Goal: Information Seeking & Learning: Learn about a topic

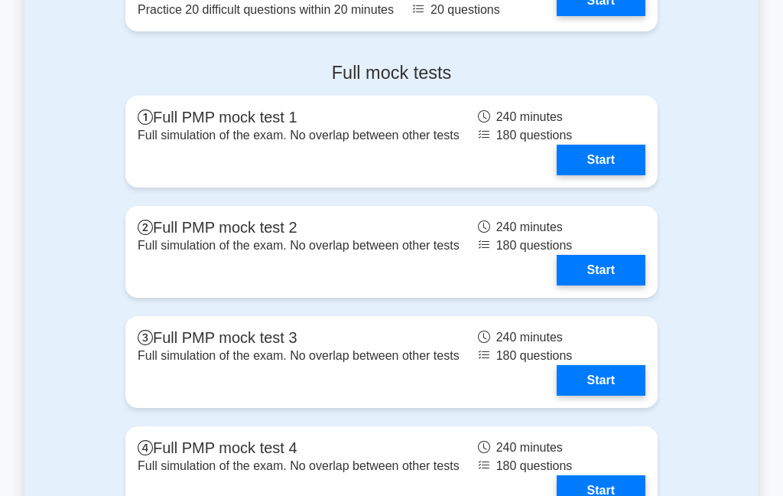
scroll to position [2263, 0]
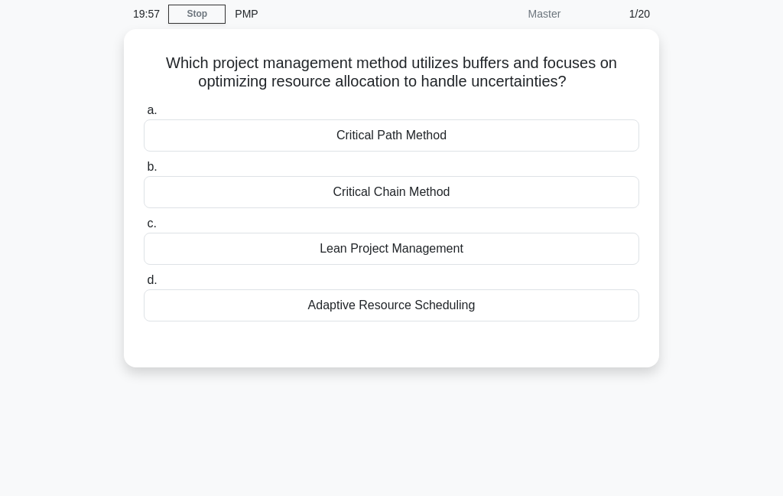
scroll to position [61, 0]
click at [495, 316] on div "Adaptive Resource Scheduling" at bounding box center [392, 304] width 496 height 32
click at [144, 284] on input "d. Adaptive Resource Scheduling" at bounding box center [144, 280] width 0 height 10
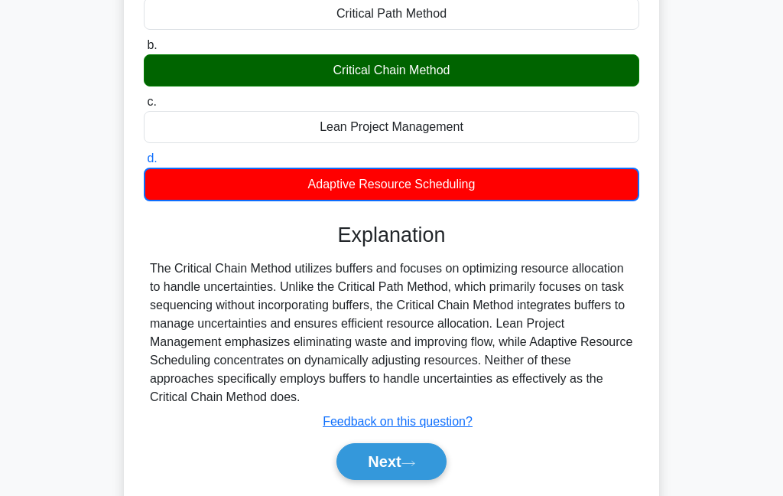
scroll to position [183, 0]
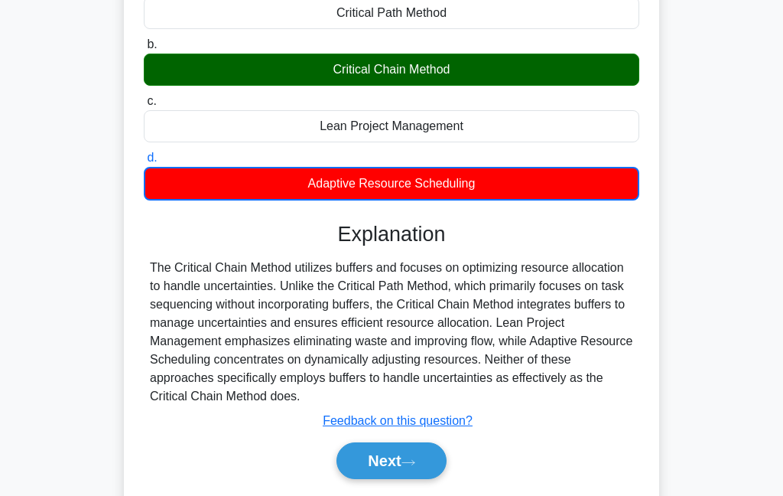
click at [410, 466] on icon at bounding box center [408, 462] width 14 height 8
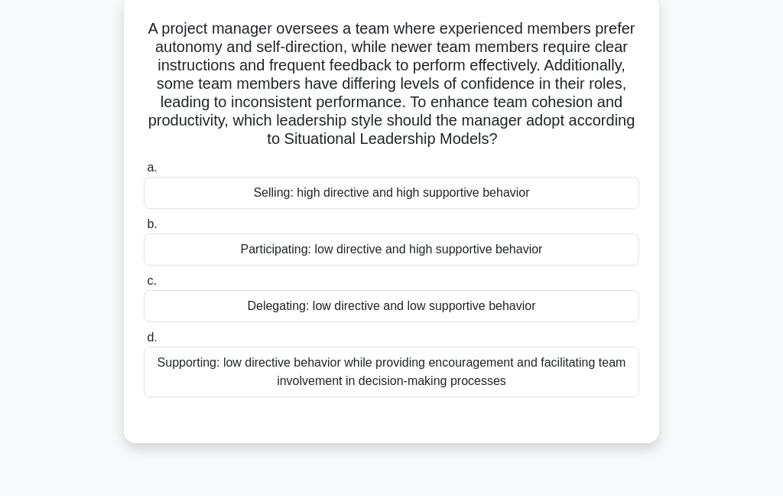
scroll to position [96, 0]
click at [449, 396] on div "Supporting: low directive behavior while providing encouragement and facilitati…" at bounding box center [392, 371] width 496 height 50
click at [144, 342] on input "d. Supporting: low directive behavior while providing encouragement and facilit…" at bounding box center [144, 337] width 0 height 10
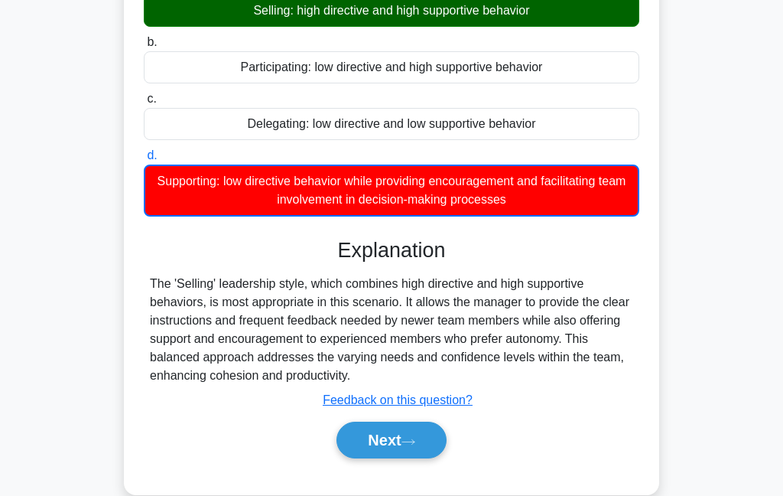
scroll to position [338, 0]
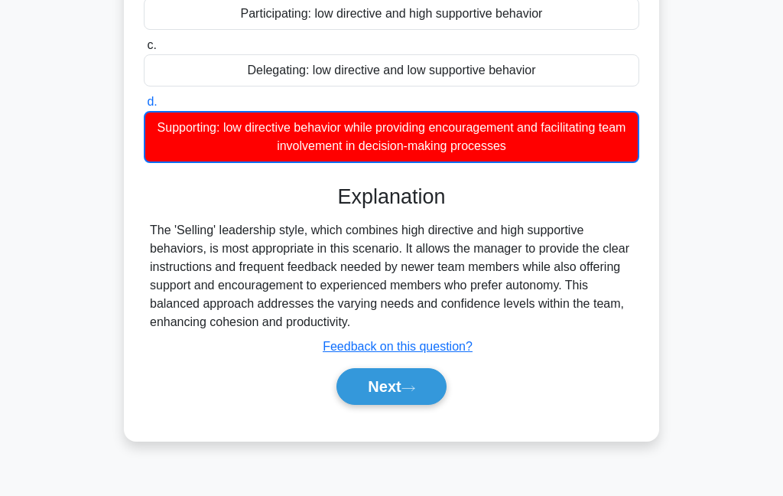
click at [414, 390] on icon at bounding box center [408, 387] width 12 height 5
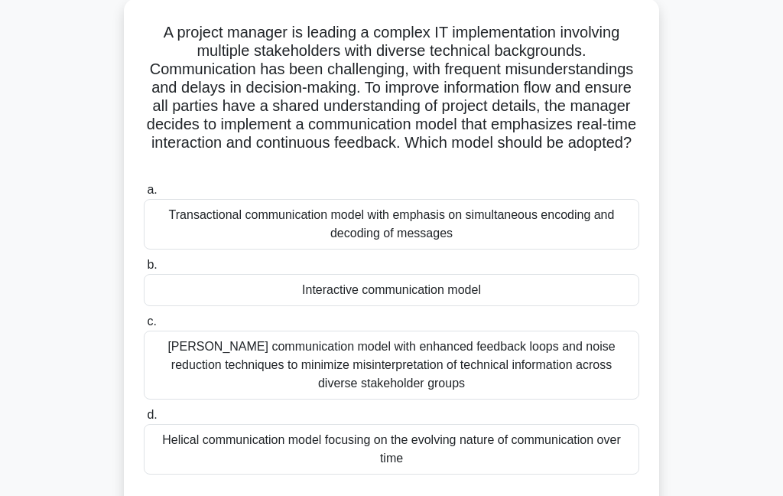
scroll to position [90, 0]
click at [184, 245] on div "Transactional communication model with emphasis on simultaneous encoding and de…" at bounding box center [392, 225] width 496 height 50
click at [144, 196] on input "a. Transactional communication model with emphasis on simultaneous encoding and…" at bounding box center [144, 191] width 0 height 10
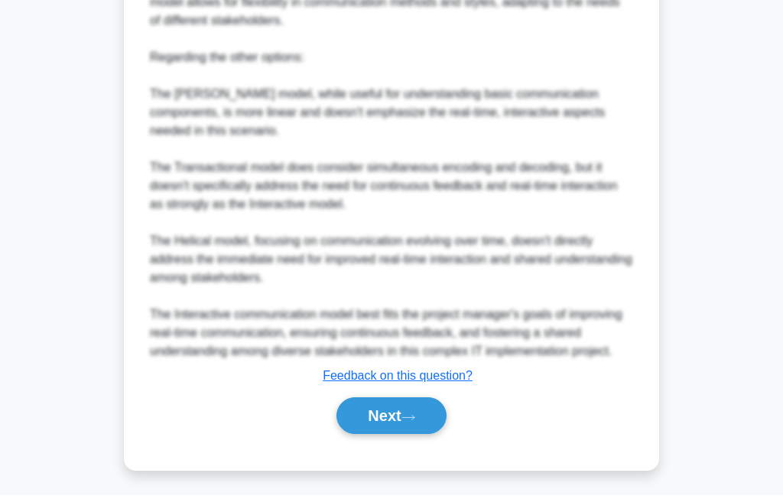
scroll to position [919, 0]
click at [370, 434] on button "Next" at bounding box center [390, 416] width 109 height 37
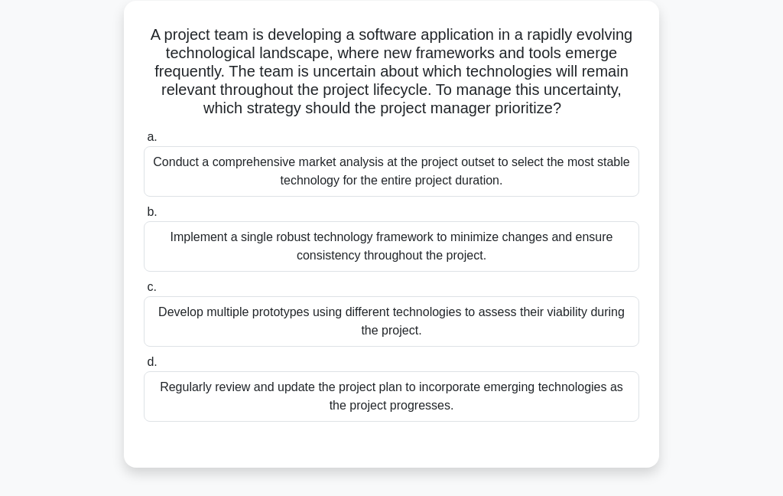
scroll to position [92, 0]
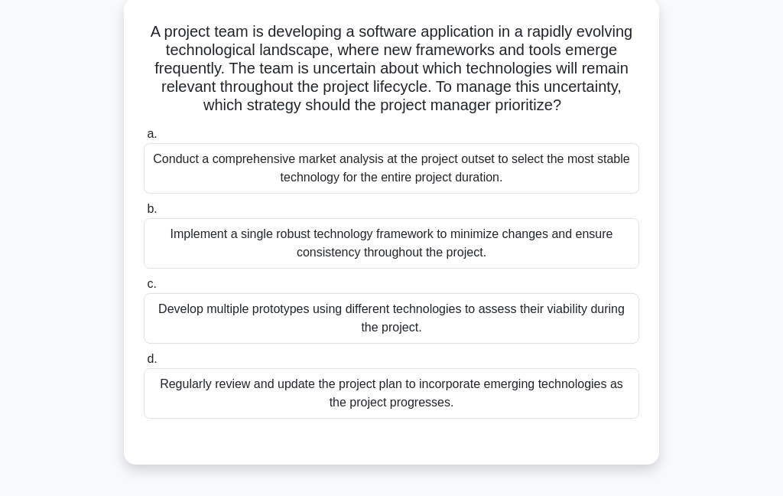
click at [399, 343] on div "Develop multiple prototypes using different technologies to assess their viabil…" at bounding box center [392, 318] width 496 height 50
click at [144, 289] on input "c. Develop multiple prototypes using different technologies to assess their via…" at bounding box center [144, 284] width 0 height 10
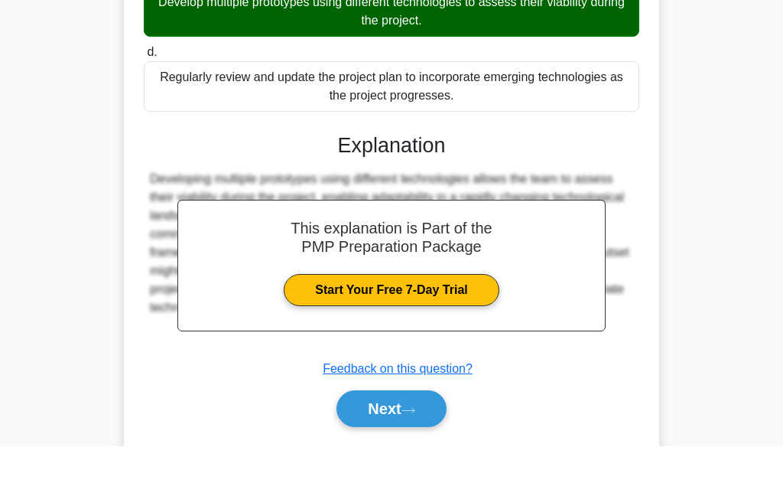
scroll to position [349, 0]
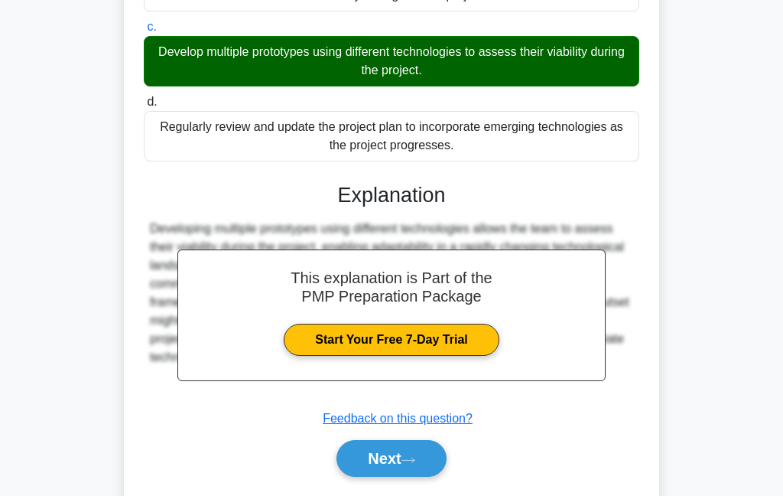
click at [385, 467] on button "Next" at bounding box center [390, 458] width 109 height 37
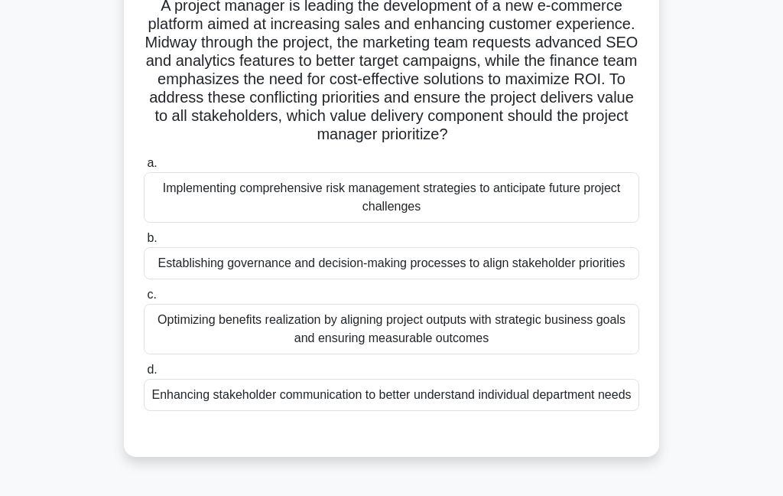
scroll to position [119, 0]
click at [161, 278] on div "Establishing governance and decision-making processes to align stakeholder prio…" at bounding box center [392, 262] width 496 height 32
click at [144, 242] on input "b. Establishing governance and decision-making processes to align stakeholder p…" at bounding box center [144, 237] width 0 height 10
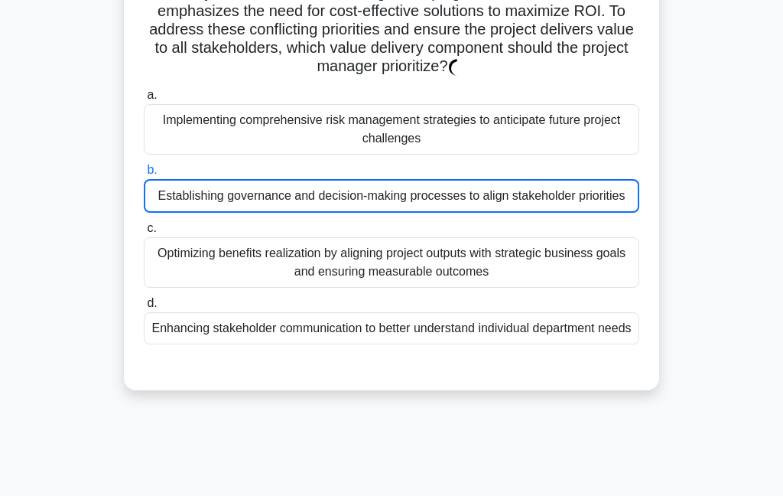
scroll to position [186, 0]
click at [61, 329] on div "A project manager is leading the development of a new e-commerce platform aimed…" at bounding box center [391, 156] width 734 height 505
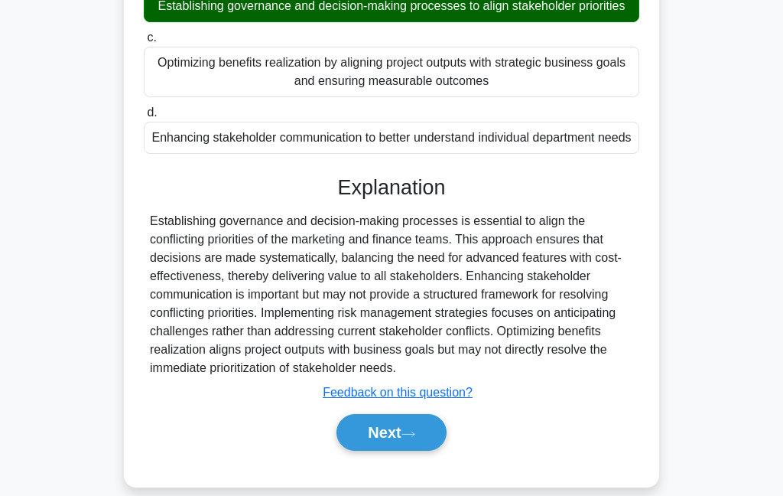
scroll to position [404, 0]
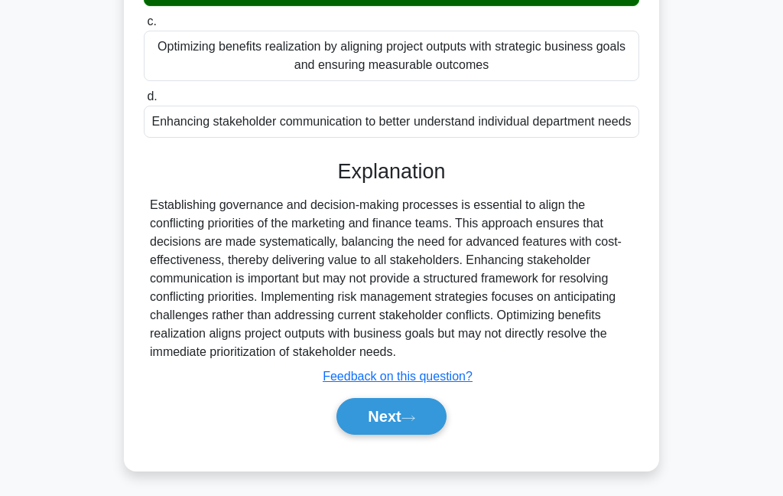
click at [375, 434] on button "Next" at bounding box center [390, 416] width 109 height 37
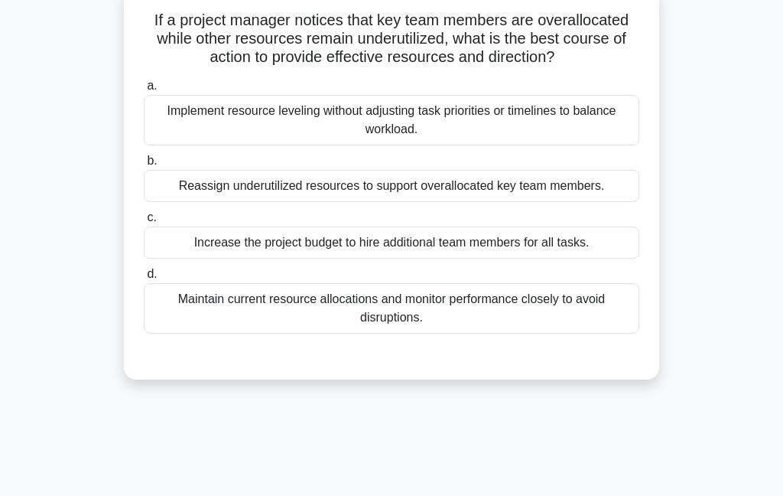
scroll to position [113, 0]
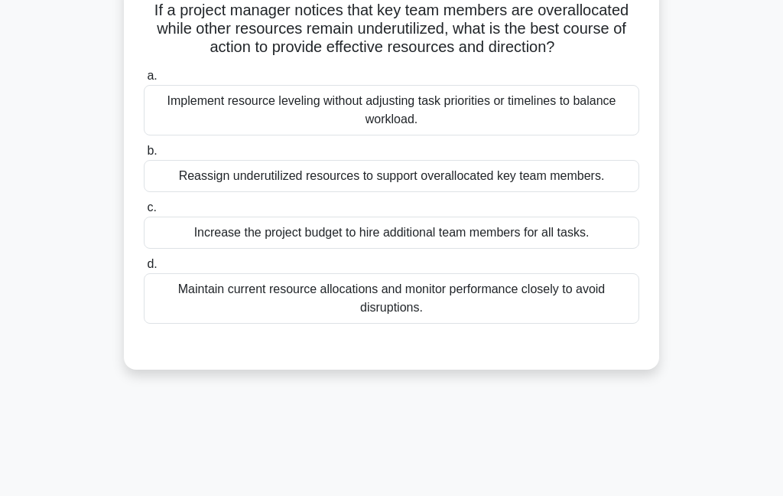
click at [189, 122] on div "Implement resource leveling without adjusting task priorities or timelines to b…" at bounding box center [392, 110] width 496 height 50
click at [144, 81] on input "a. Implement resource leveling without adjusting task priorities or timelines t…" at bounding box center [144, 76] width 0 height 10
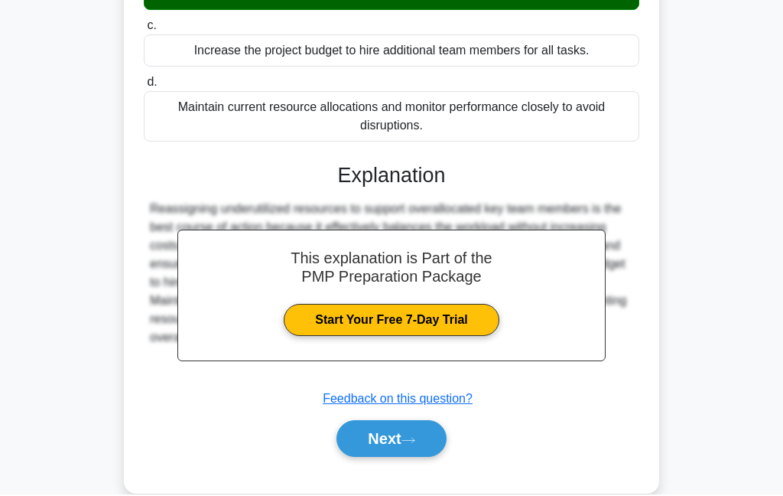
scroll to position [356, 0]
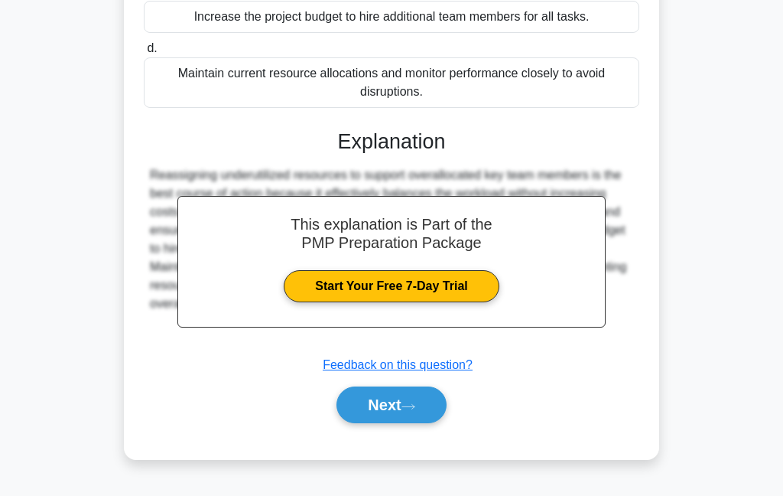
click at [386, 411] on button "Next" at bounding box center [390, 404] width 109 height 37
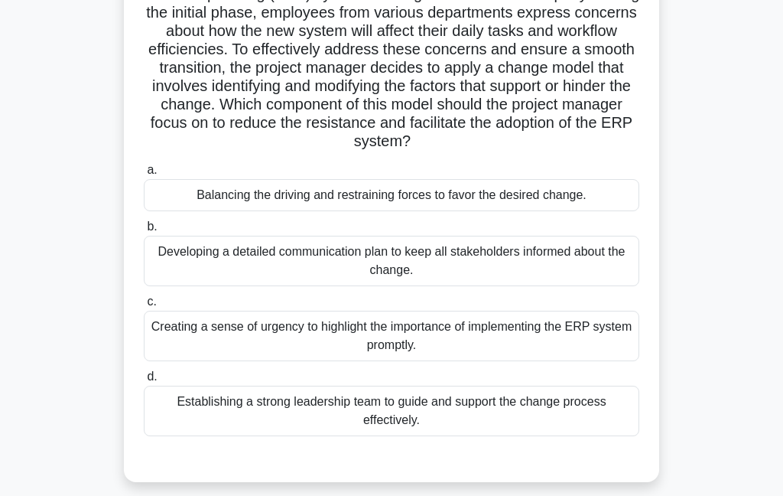
scroll to position [151, 0]
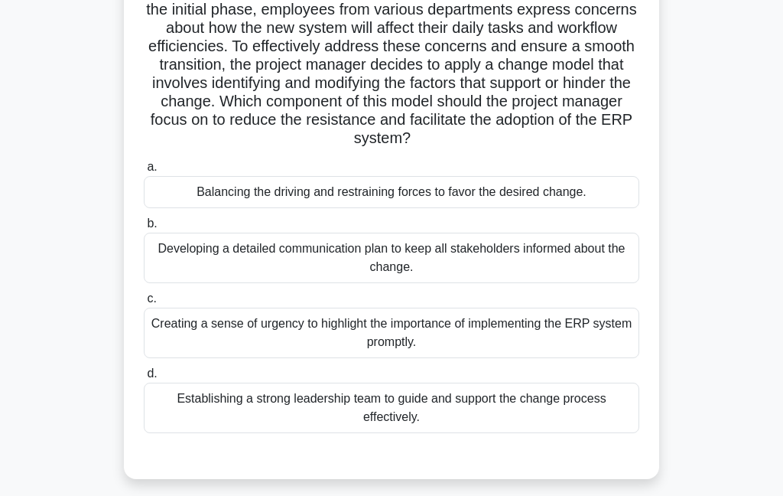
click at [181, 283] on div "Developing a detailed communication plan to keep all stakeholders informed abou…" at bounding box center [392, 257] width 496 height 50
click at [144, 229] on input "b. Developing a detailed communication plan to keep all stakeholders informed a…" at bounding box center [144, 224] width 0 height 10
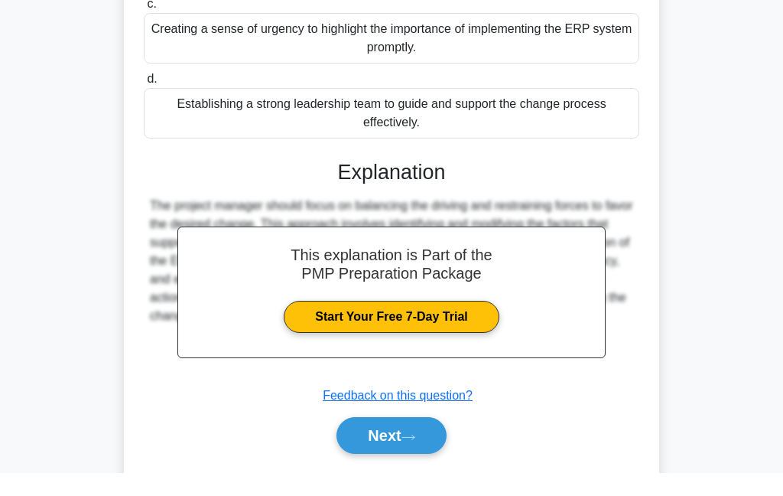
scroll to position [424, 0]
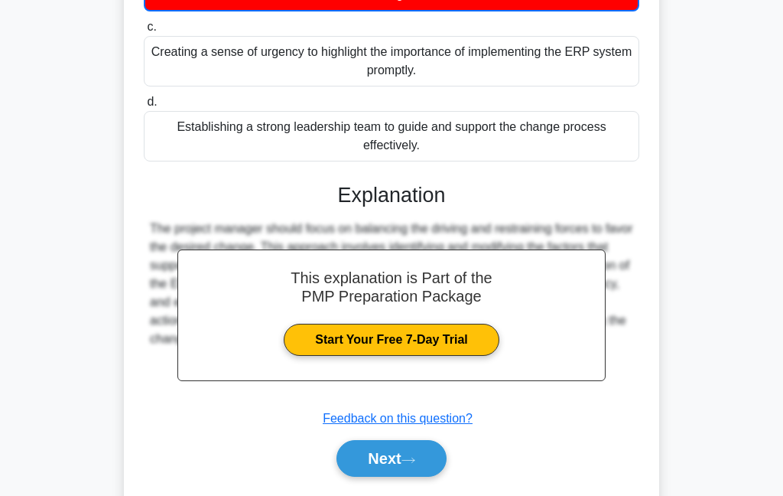
click at [388, 476] on button "Next" at bounding box center [390, 458] width 109 height 37
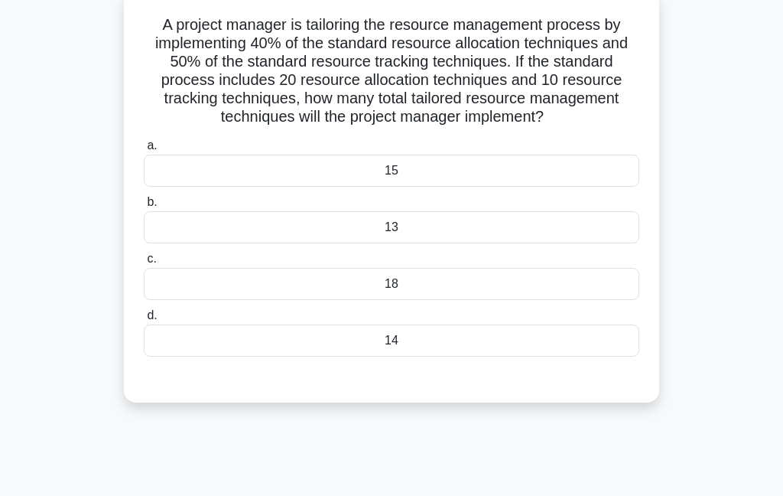
scroll to position [96, 0]
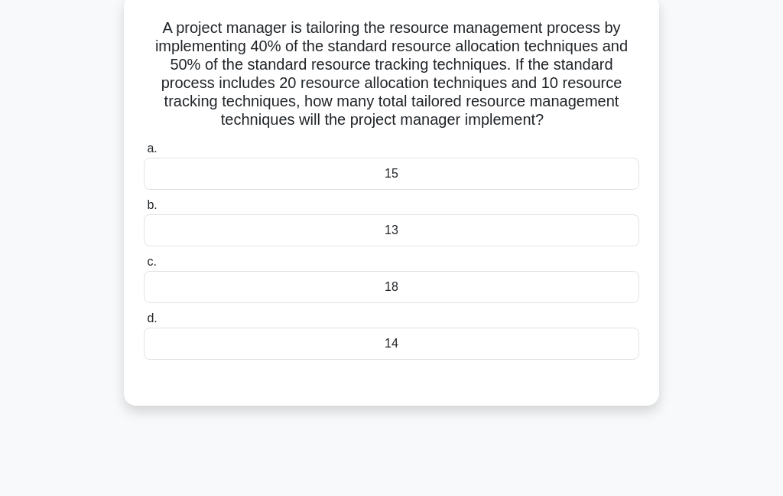
click at [340, 190] on div "15" at bounding box center [392, 174] width 496 height 32
click at [144, 154] on input "a. 15" at bounding box center [144, 149] width 0 height 10
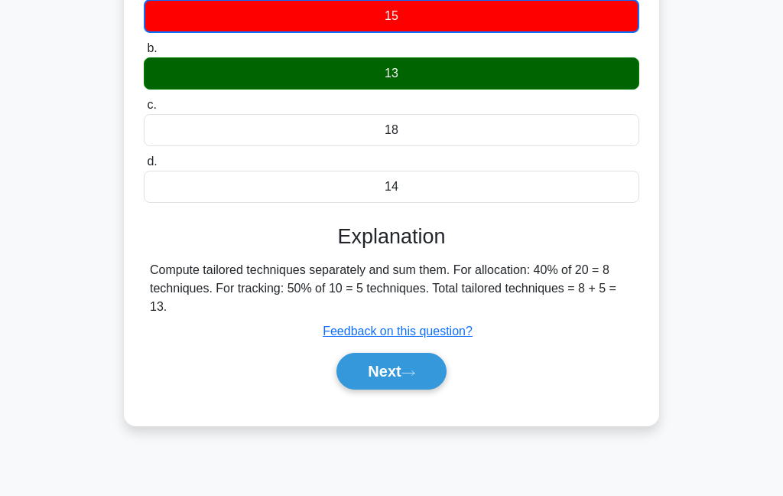
scroll to position [255, 0]
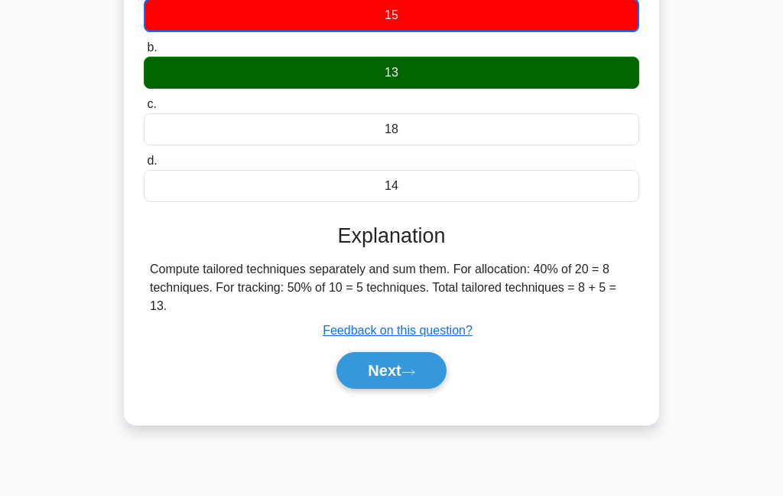
click at [392, 388] on button "Next" at bounding box center [390, 370] width 109 height 37
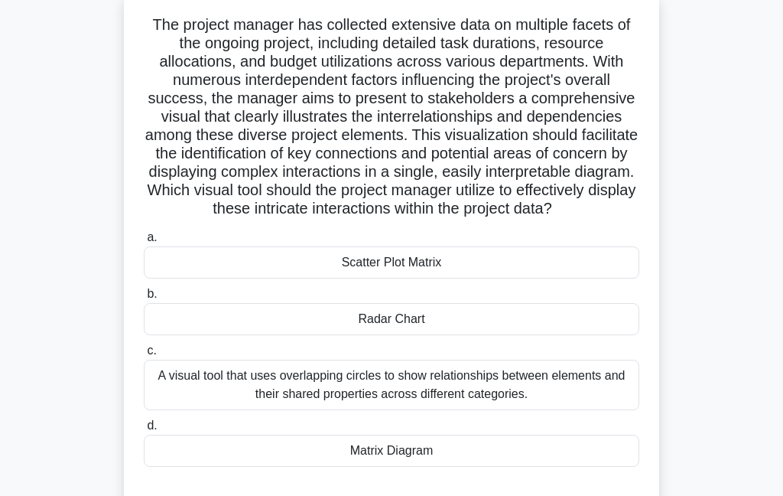
scroll to position [116, 0]
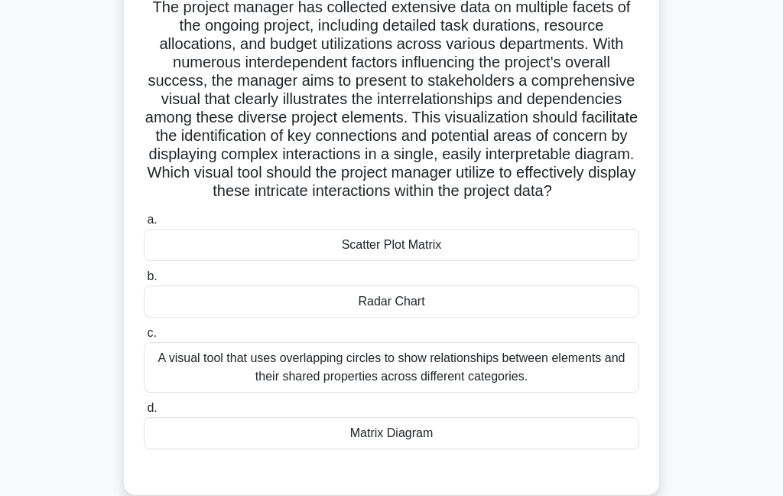
click at [319, 261] on div "Scatter Plot Matrix" at bounding box center [392, 245] width 496 height 32
click at [144, 225] on input "a. Scatter Plot Matrix" at bounding box center [144, 220] width 0 height 10
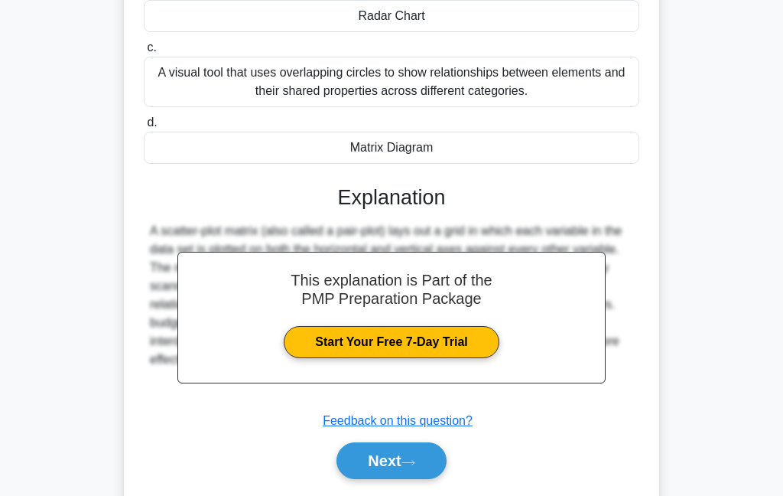
scroll to position [402, 0]
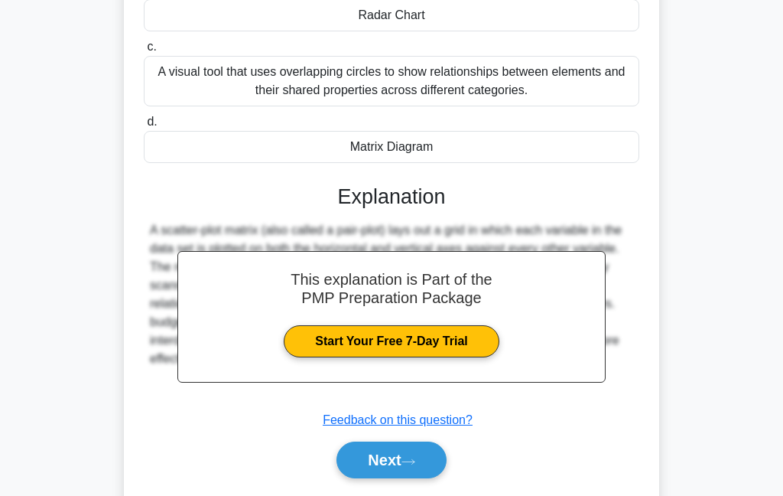
click at [376, 478] on button "Next" at bounding box center [390, 459] width 109 height 37
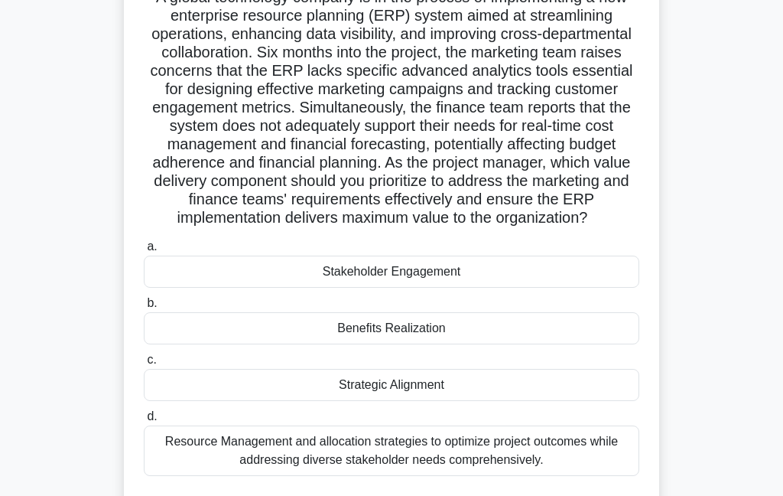
scroll to position [111, 0]
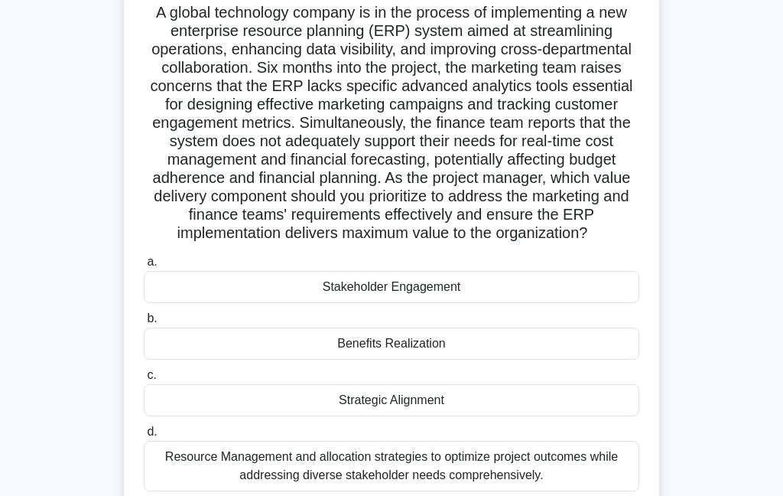
click at [319, 416] on div "Strategic Alignment" at bounding box center [392, 400] width 496 height 32
click at [144, 380] on input "c. Strategic Alignment" at bounding box center [144, 375] width 0 height 10
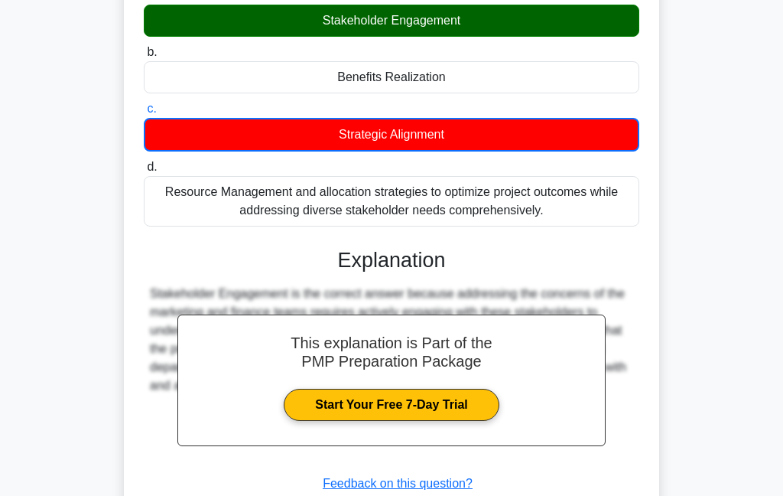
scroll to position [430, 0]
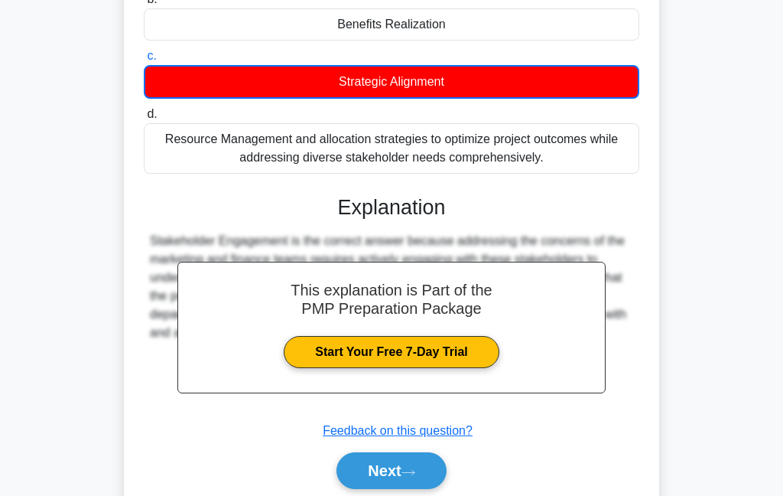
click at [361, 489] on button "Next" at bounding box center [390, 470] width 109 height 37
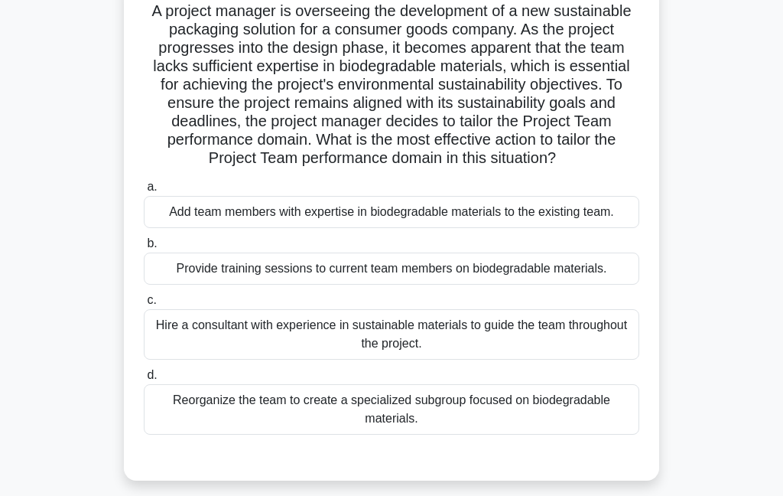
scroll to position [113, 0]
click at [422, 284] on div "Provide training sessions to current team members on biodegradable materials." at bounding box center [392, 268] width 496 height 32
click at [144, 248] on input "b. Provide training sessions to current team members on biodegradable materials." at bounding box center [144, 243] width 0 height 10
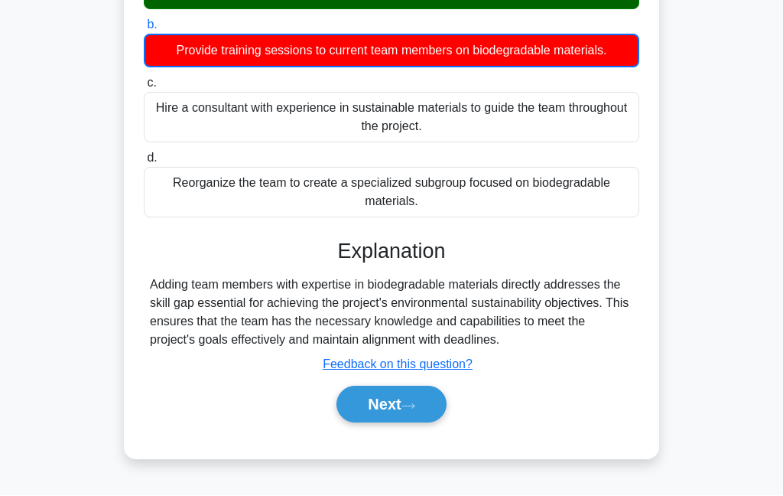
scroll to position [332, 0]
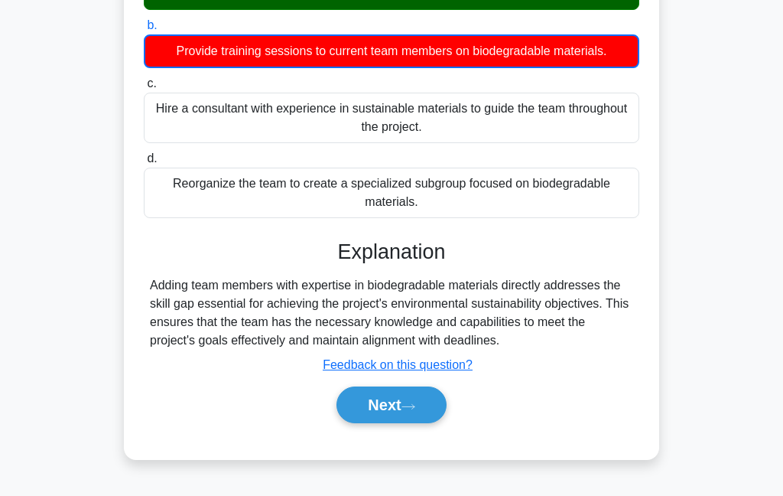
click at [390, 423] on button "Next" at bounding box center [390, 404] width 109 height 37
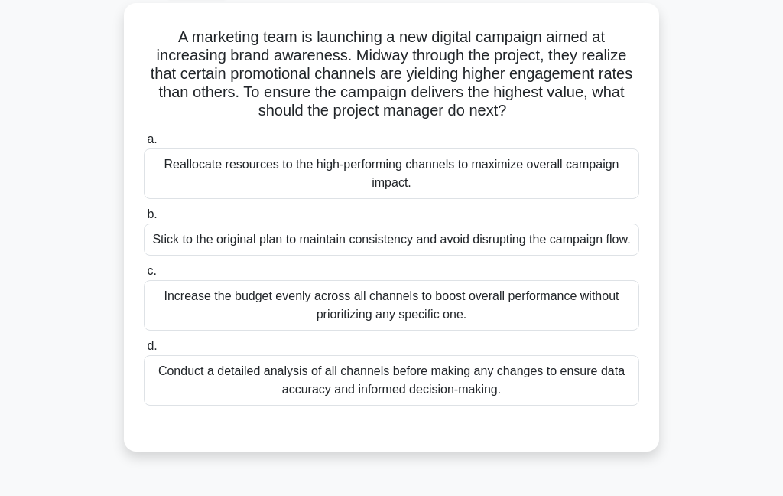
scroll to position [87, 0]
click at [173, 426] on div at bounding box center [392, 420] width 496 height 12
click at [202, 170] on div "Reallocate resources to the high-performing channels to maximize overall campai…" at bounding box center [392, 173] width 496 height 50
click at [144, 144] on input "a. Reallocate resources to the high-performing channels to maximize overall cam…" at bounding box center [144, 139] width 0 height 10
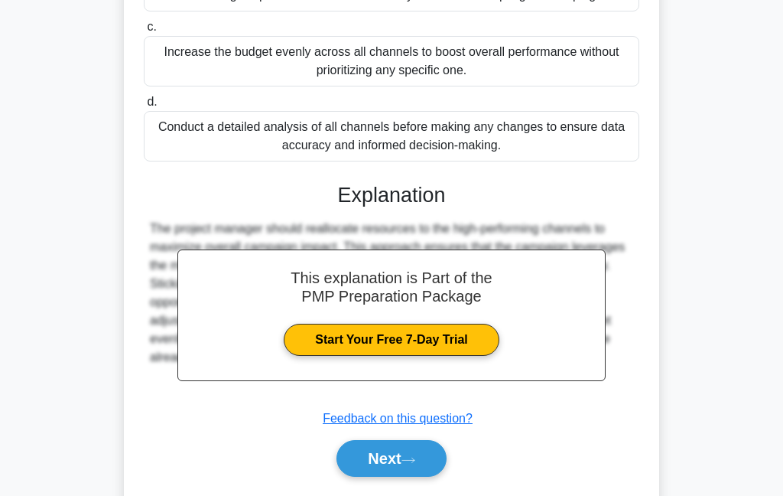
click at [398, 476] on button "Next" at bounding box center [390, 458] width 109 height 37
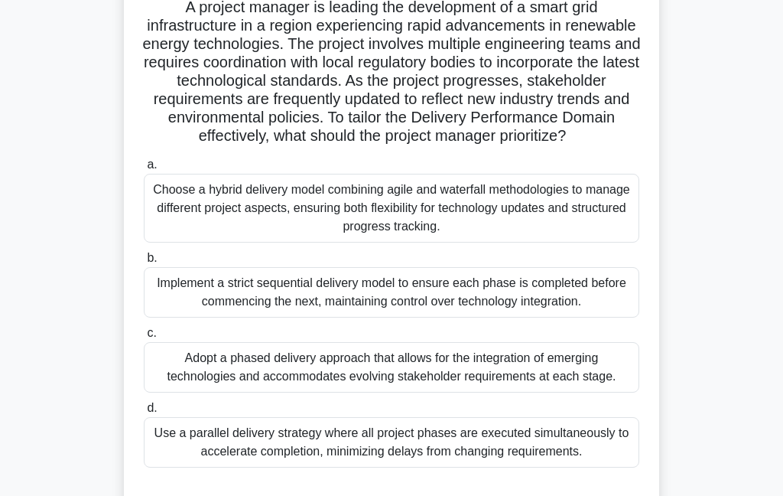
scroll to position [117, 0]
click at [179, 392] on div "Adopt a phased delivery approach that allows for the integration of emerging te…" at bounding box center [392, 366] width 496 height 50
click at [144, 337] on input "c. Adopt a phased delivery approach that allows for the integration of emerging…" at bounding box center [144, 332] width 0 height 10
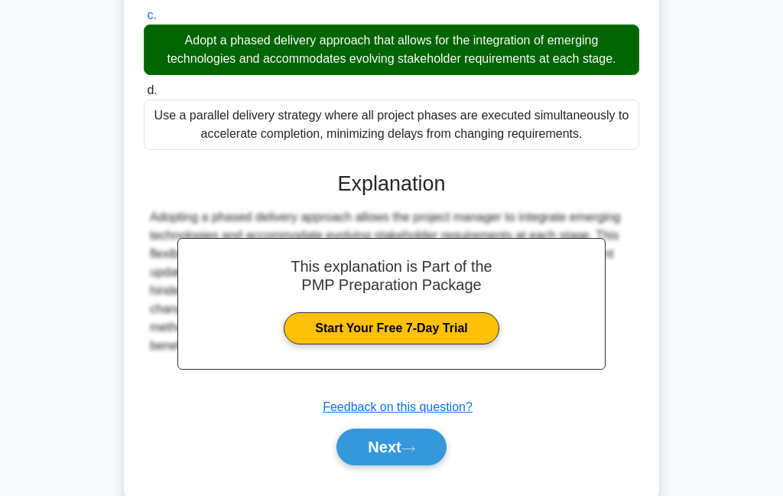
scroll to position [434, 0]
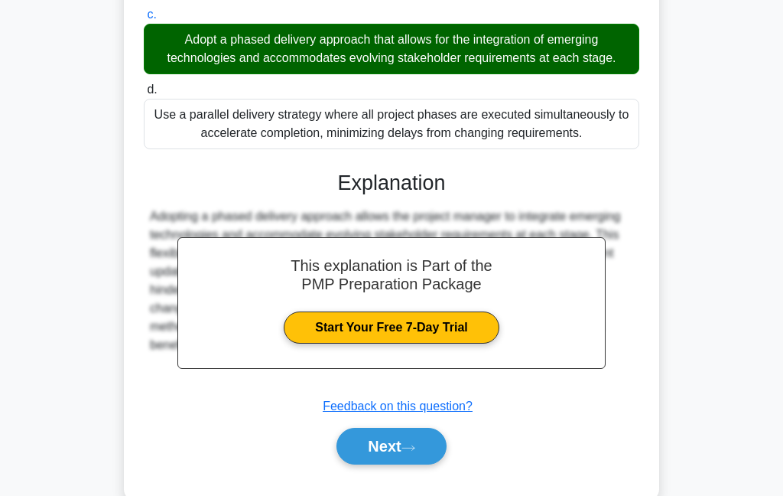
click at [379, 464] on button "Next" at bounding box center [390, 445] width 109 height 37
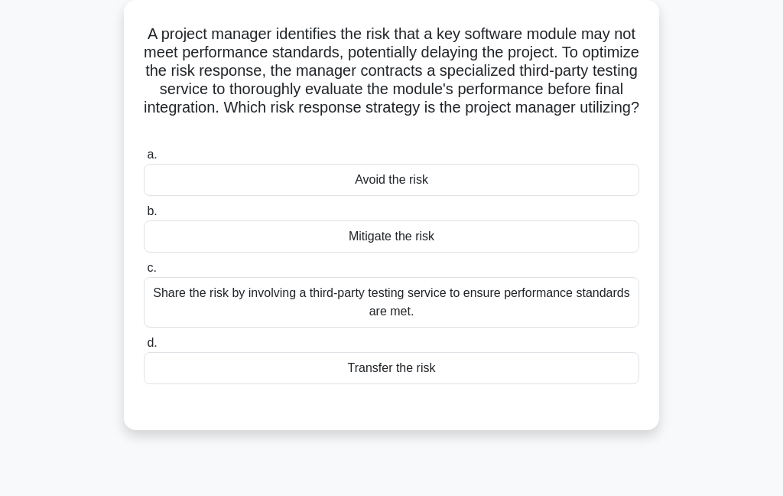
scroll to position [90, 0]
click at [241, 234] on div "Mitigate the risk" at bounding box center [392, 235] width 496 height 32
click at [144, 216] on input "b. Mitigate the risk" at bounding box center [144, 211] width 0 height 10
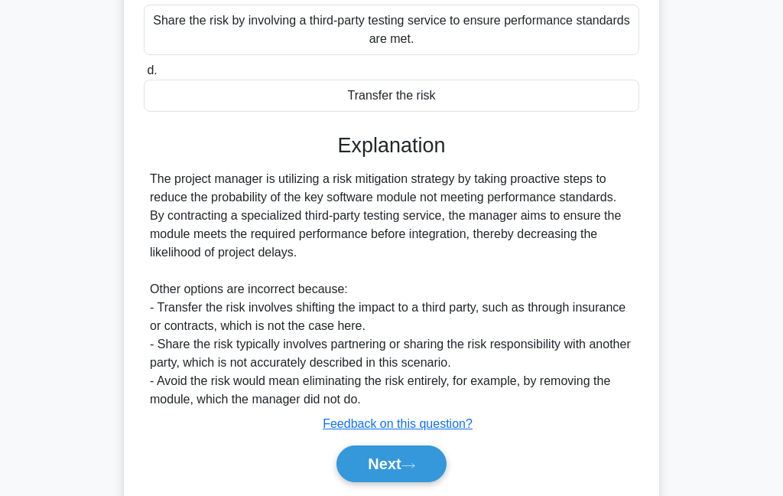
scroll to position [367, 0]
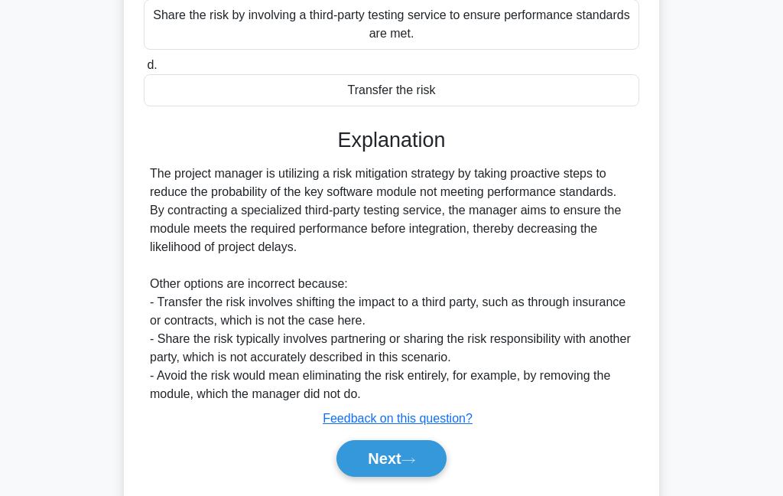
click at [366, 471] on button "Next" at bounding box center [390, 458] width 109 height 37
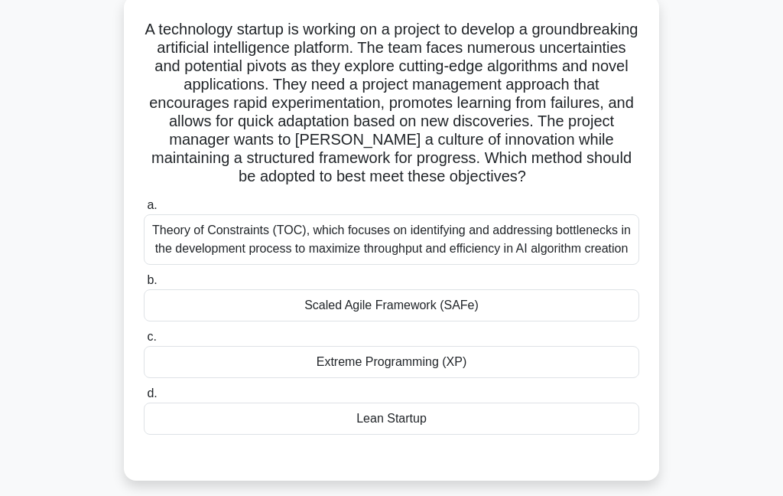
scroll to position [101, 0]
